Goal: Transaction & Acquisition: Purchase product/service

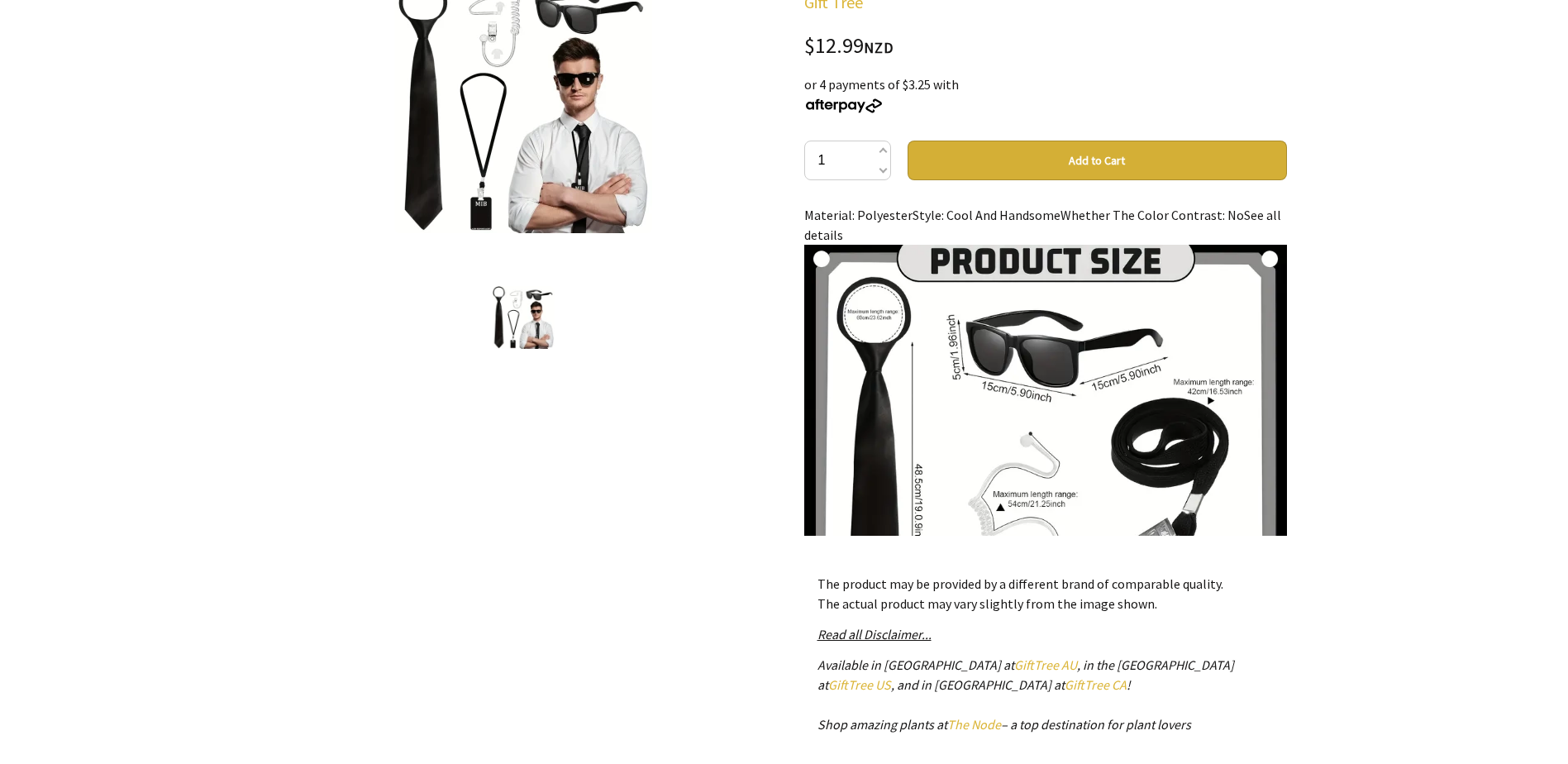
scroll to position [83, 0]
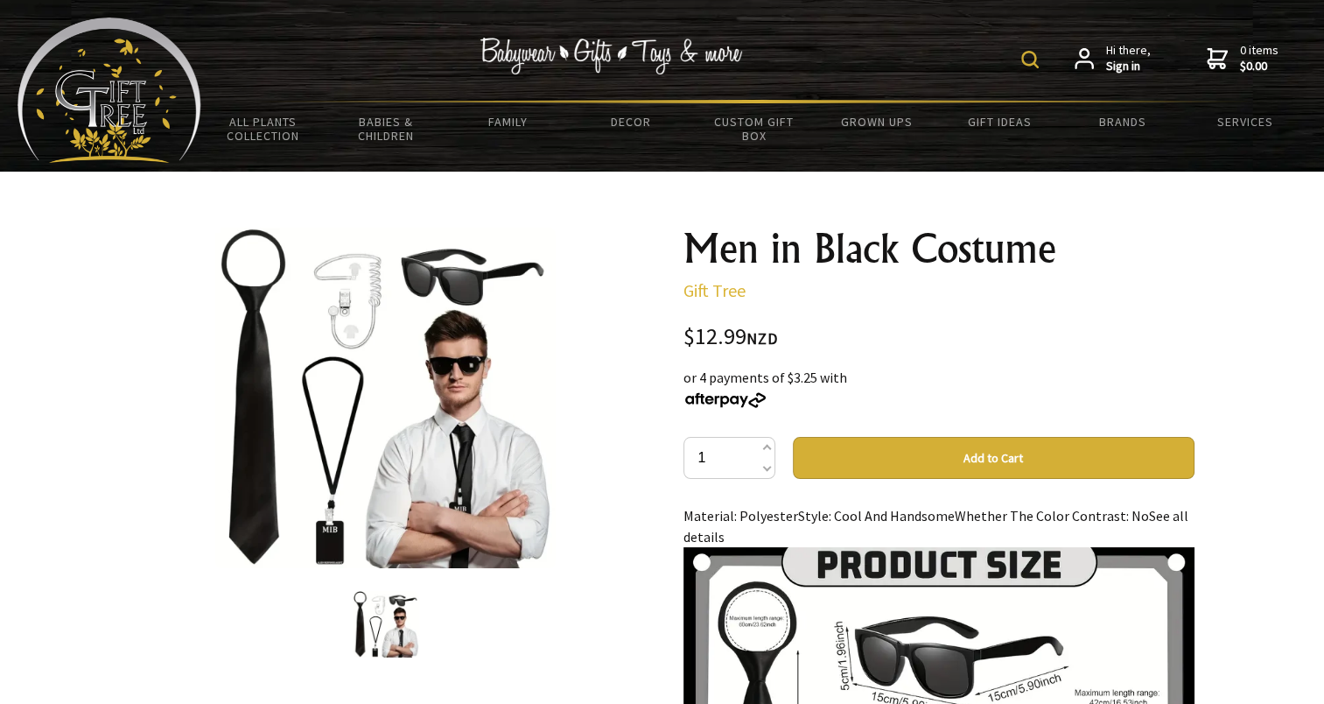
click at [935, 454] on button "Add to Cart" at bounding box center [994, 458] width 402 height 42
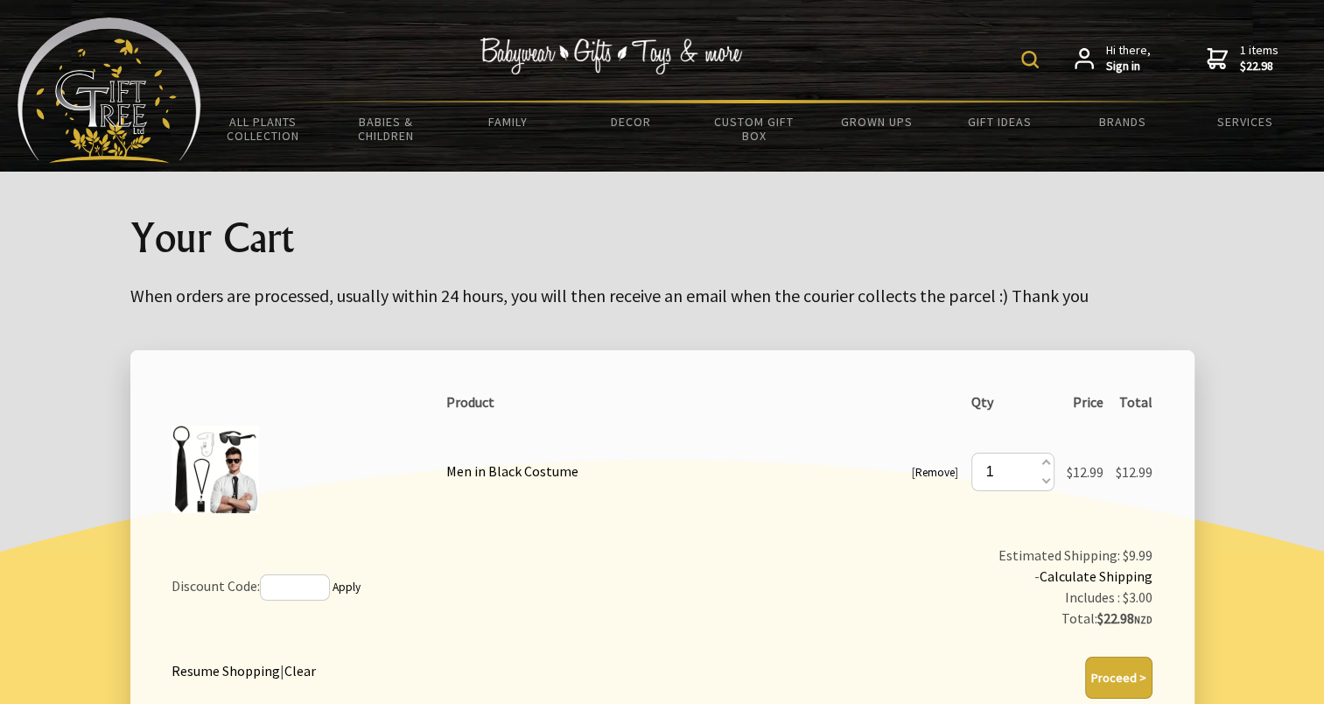
click at [53, 471] on div at bounding box center [662, 597] width 1324 height 579
click at [1251, 250] on div at bounding box center [662, 240] width 1324 height 137
click at [639, 223] on h1 "Your Cart" at bounding box center [662, 237] width 1064 height 46
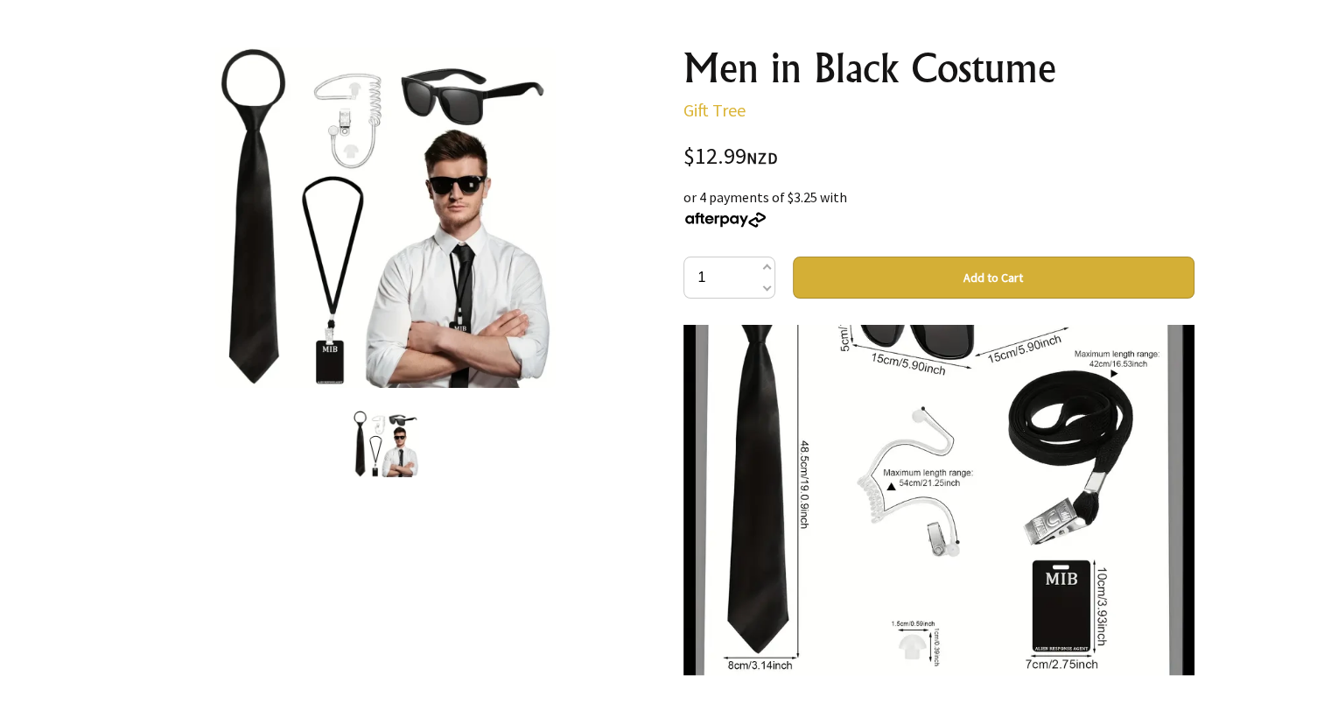
scroll to position [175, 0]
